Goal: Task Accomplishment & Management: Use online tool/utility

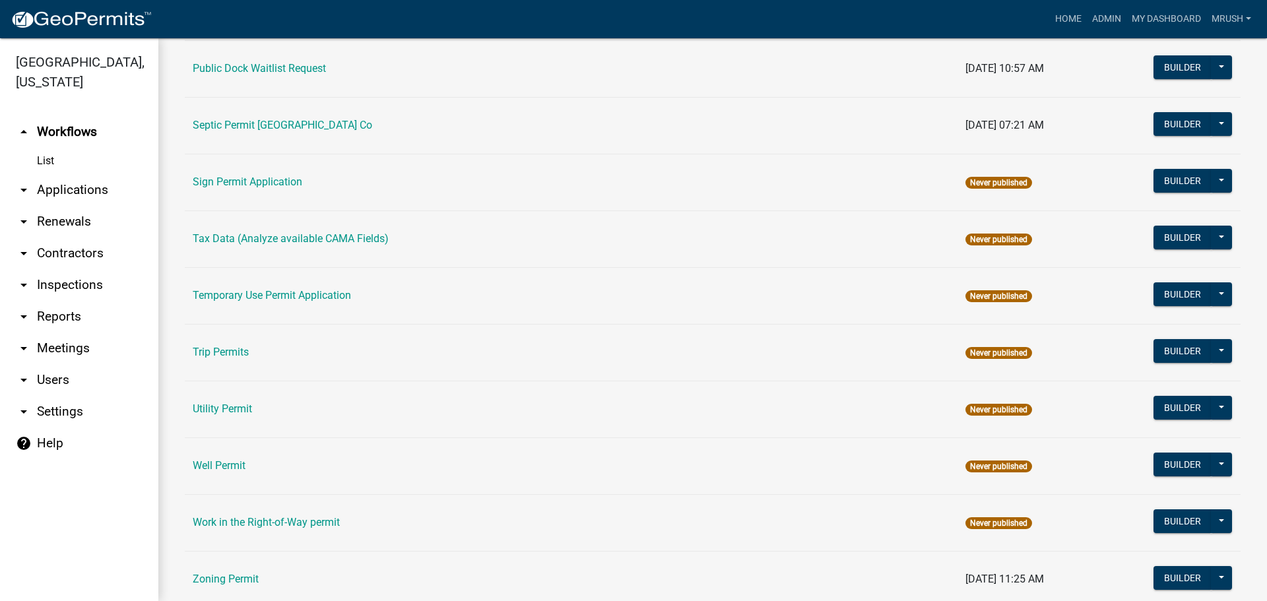
scroll to position [629, 0]
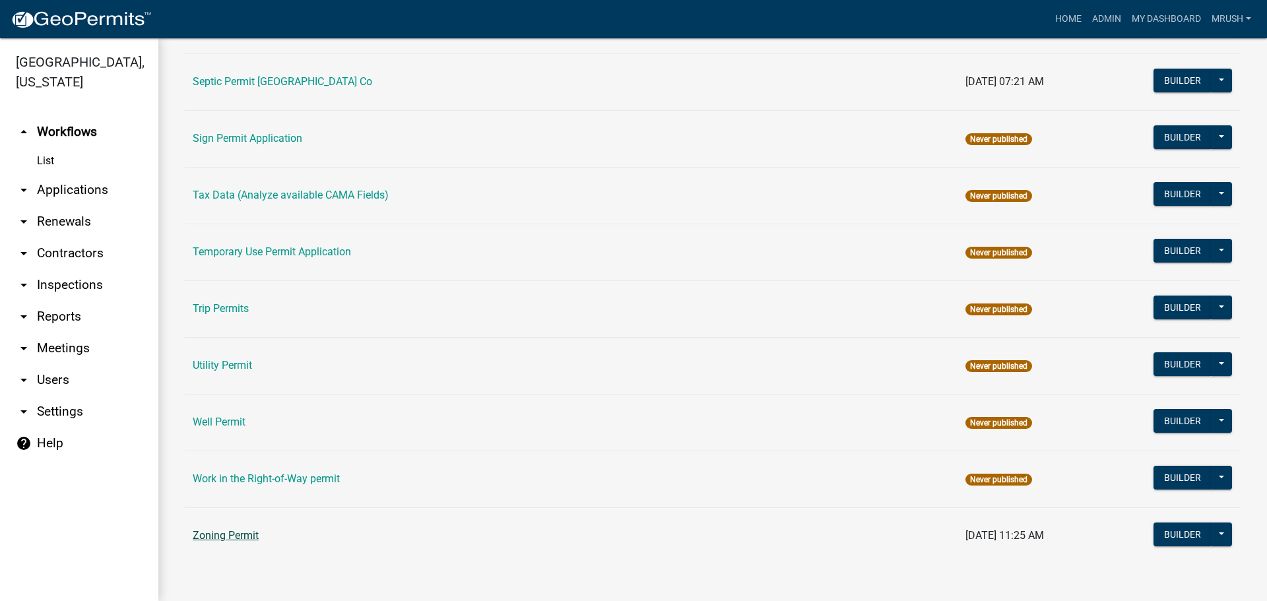
click at [230, 535] on link "Zoning Permit" at bounding box center [226, 535] width 66 height 13
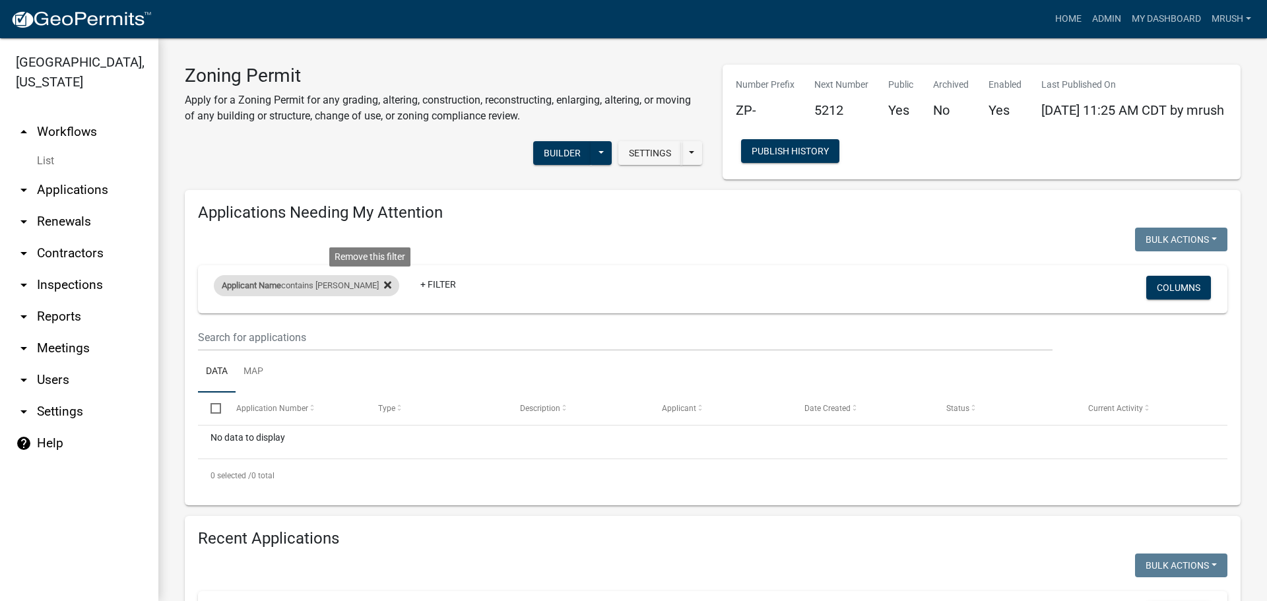
click at [384, 284] on icon at bounding box center [387, 285] width 7 height 11
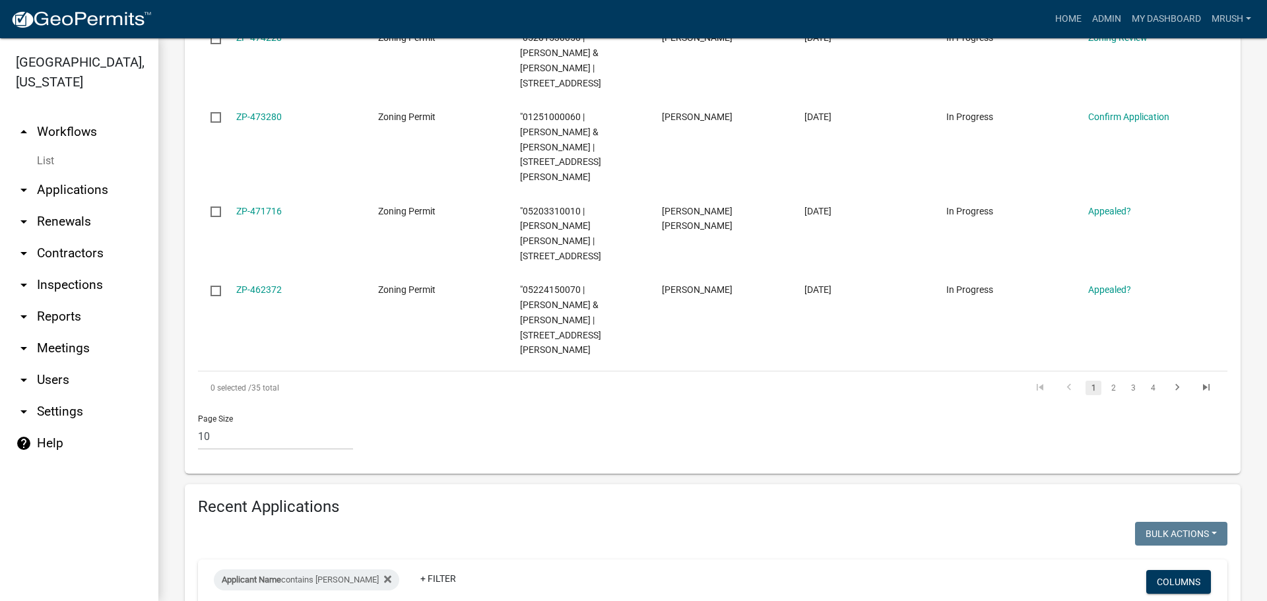
scroll to position [941, 0]
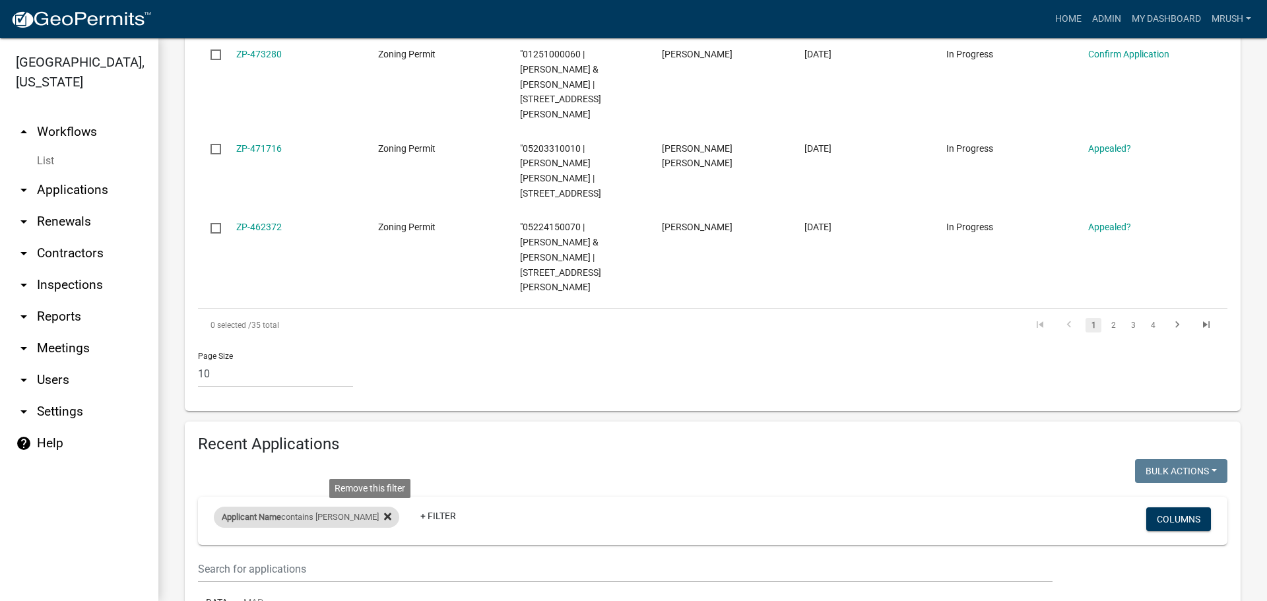
click at [384, 513] on icon at bounding box center [387, 516] width 7 height 7
click at [253, 507] on link "+ Filter" at bounding box center [242, 519] width 57 height 24
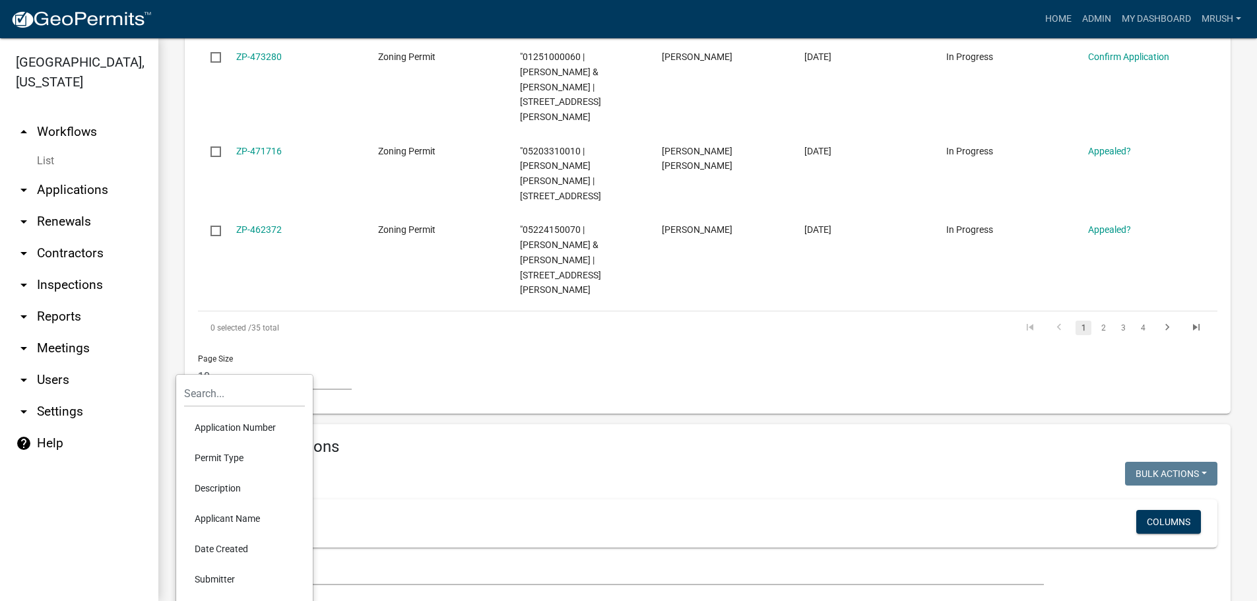
click at [258, 425] on li "Application Number" at bounding box center [244, 427] width 121 height 30
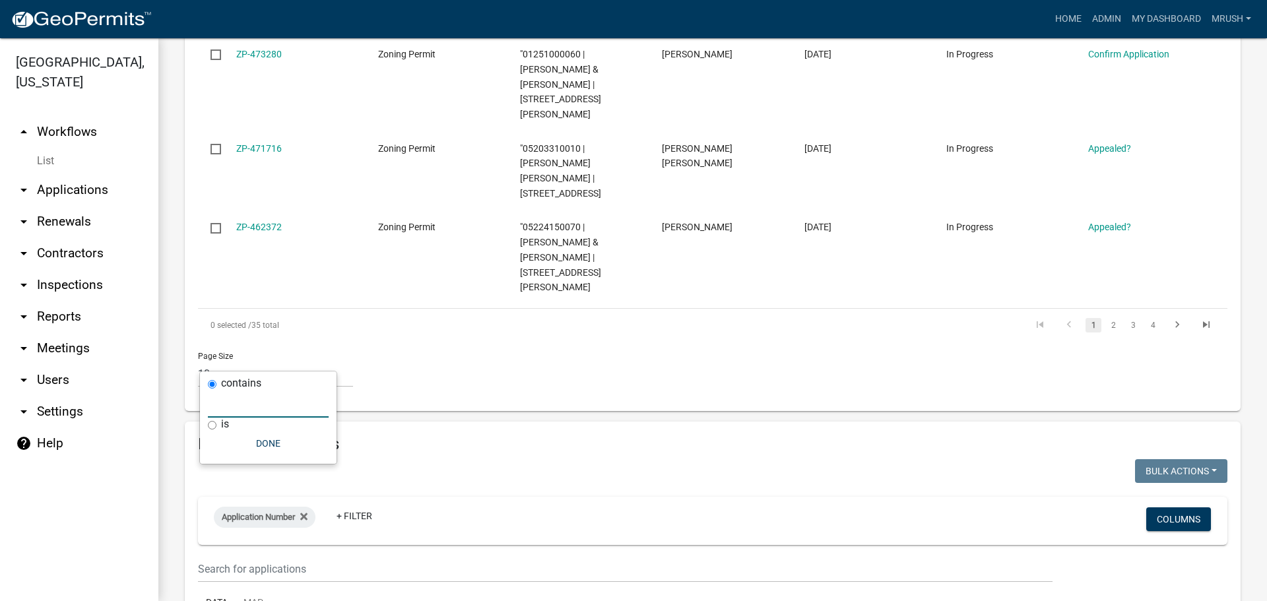
click at [257, 404] on input "text" at bounding box center [268, 404] width 121 height 27
type input "ZP-455795"
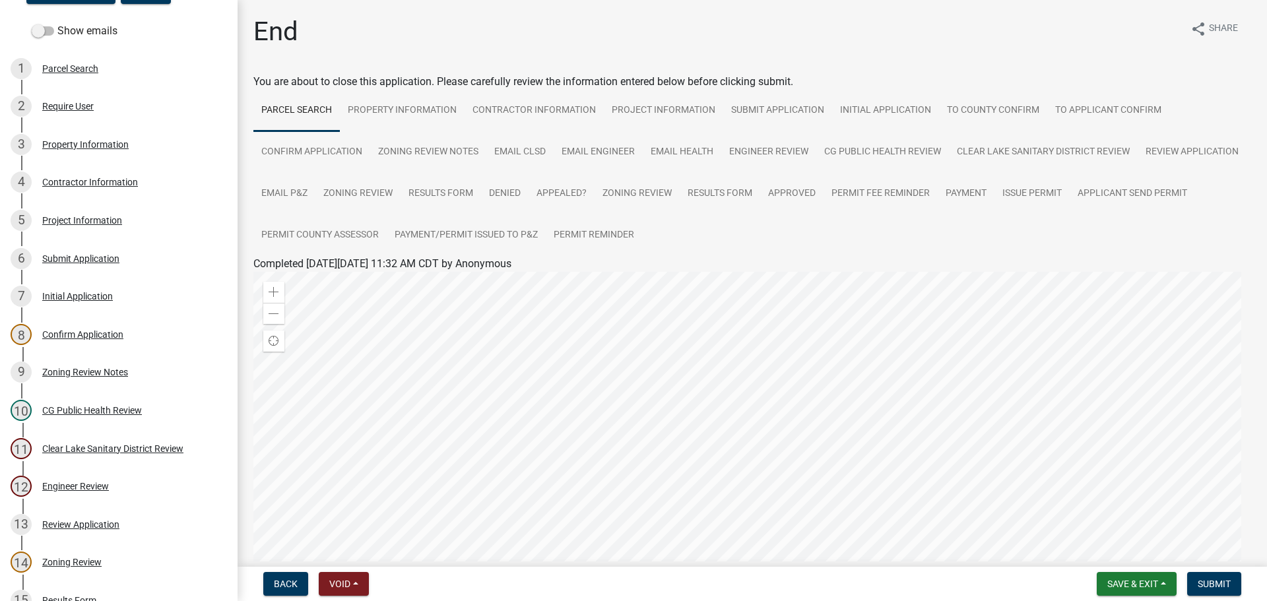
scroll to position [480, 0]
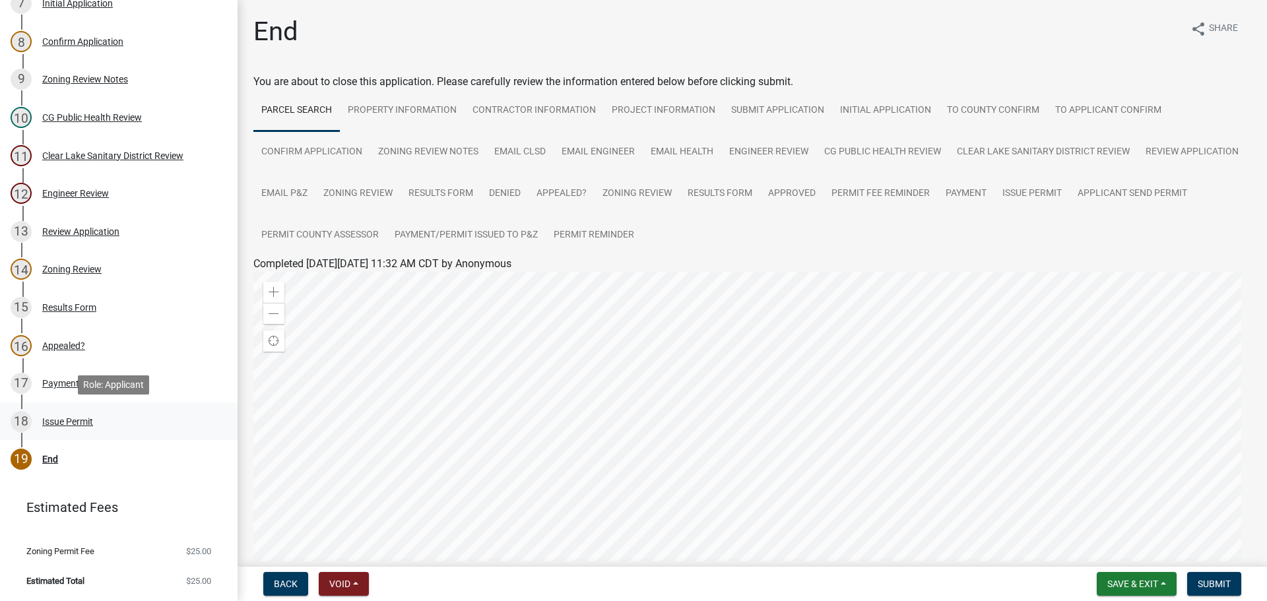
click at [67, 423] on div "Issue Permit" at bounding box center [67, 421] width 51 height 9
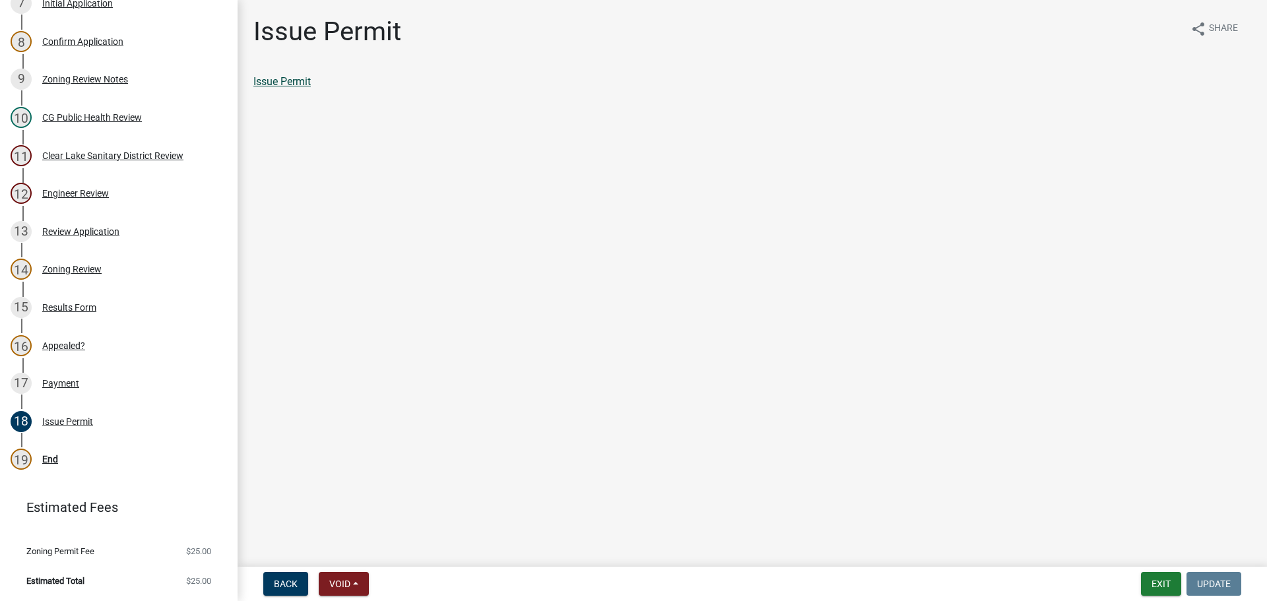
click at [300, 82] on link "Issue Permit" at bounding box center [281, 81] width 57 height 13
click at [52, 459] on div "End" at bounding box center [50, 459] width 16 height 9
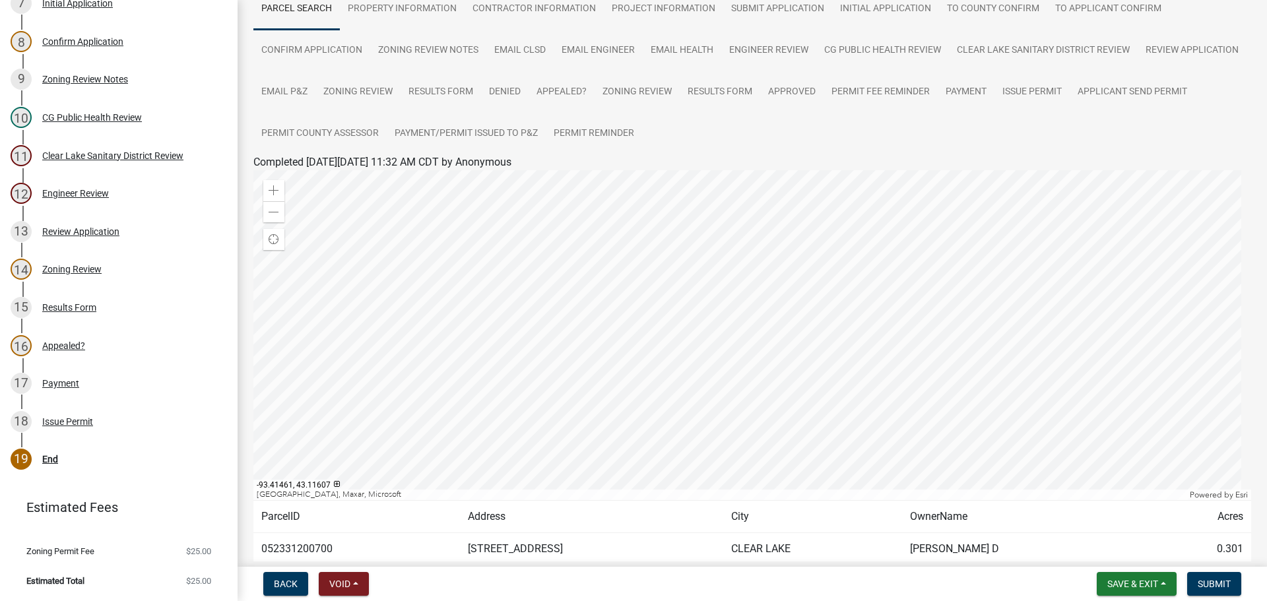
scroll to position [183, 0]
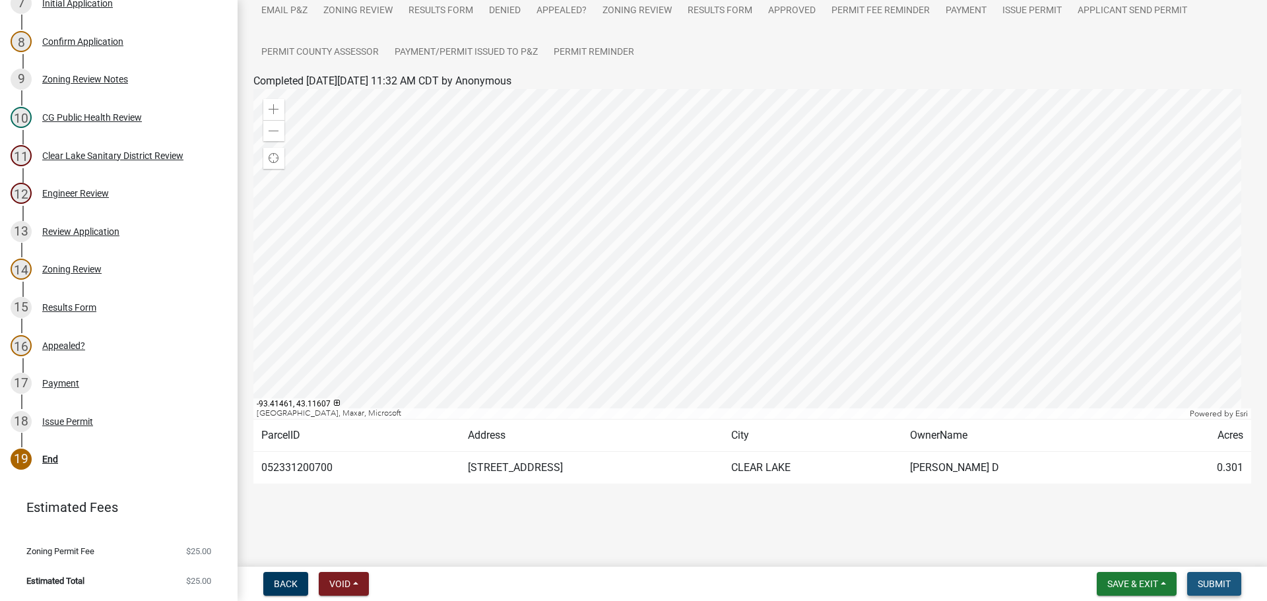
click at [1216, 584] on span "Submit" at bounding box center [1213, 584] width 33 height 11
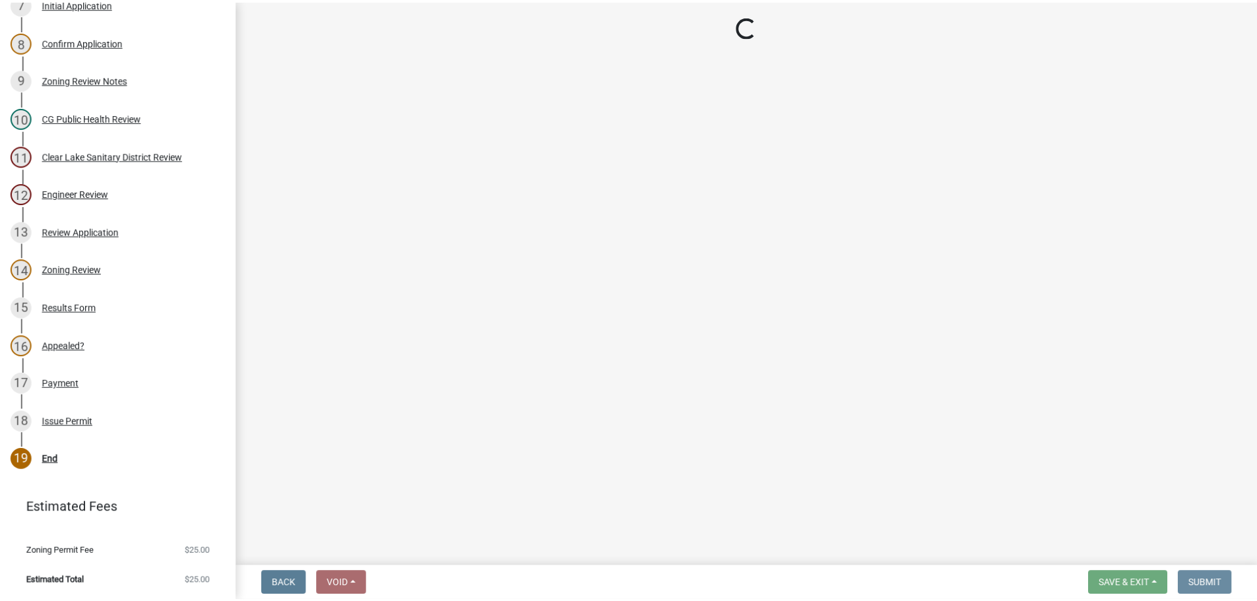
scroll to position [0, 0]
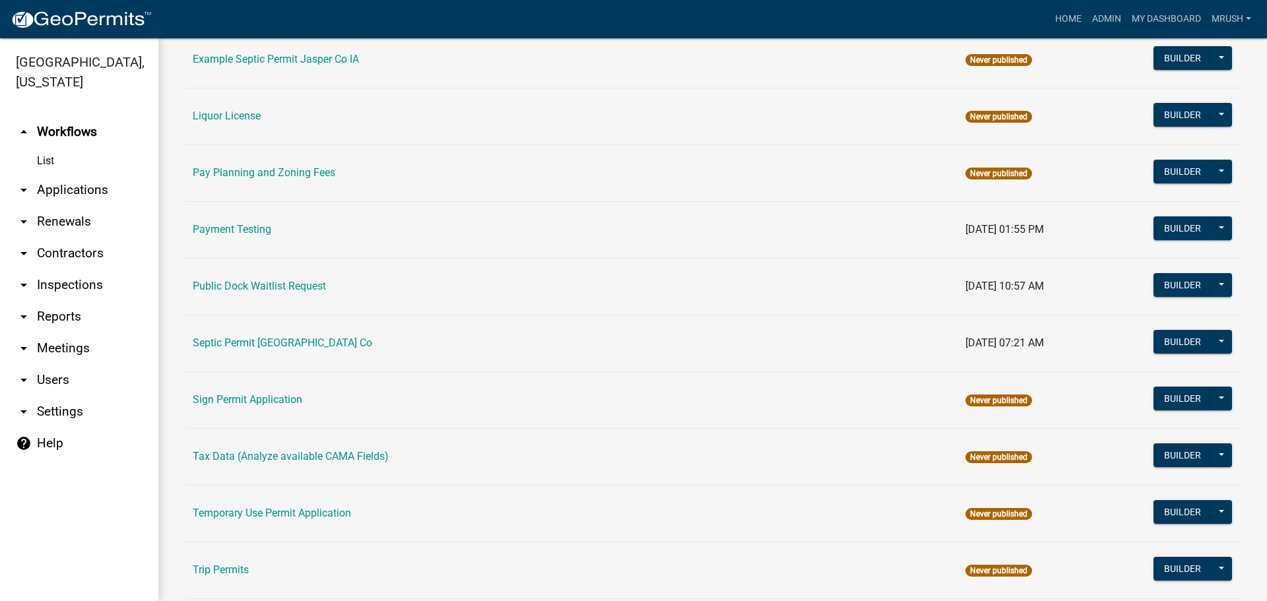
scroll to position [629, 0]
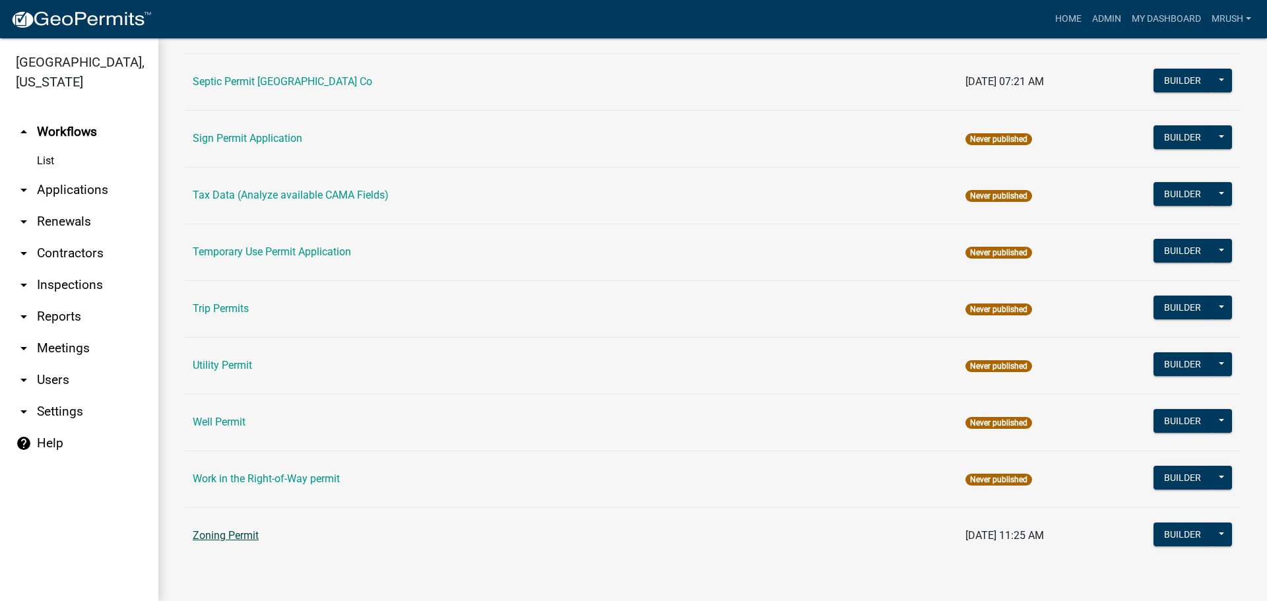
click at [210, 536] on link "Zoning Permit" at bounding box center [226, 535] width 66 height 13
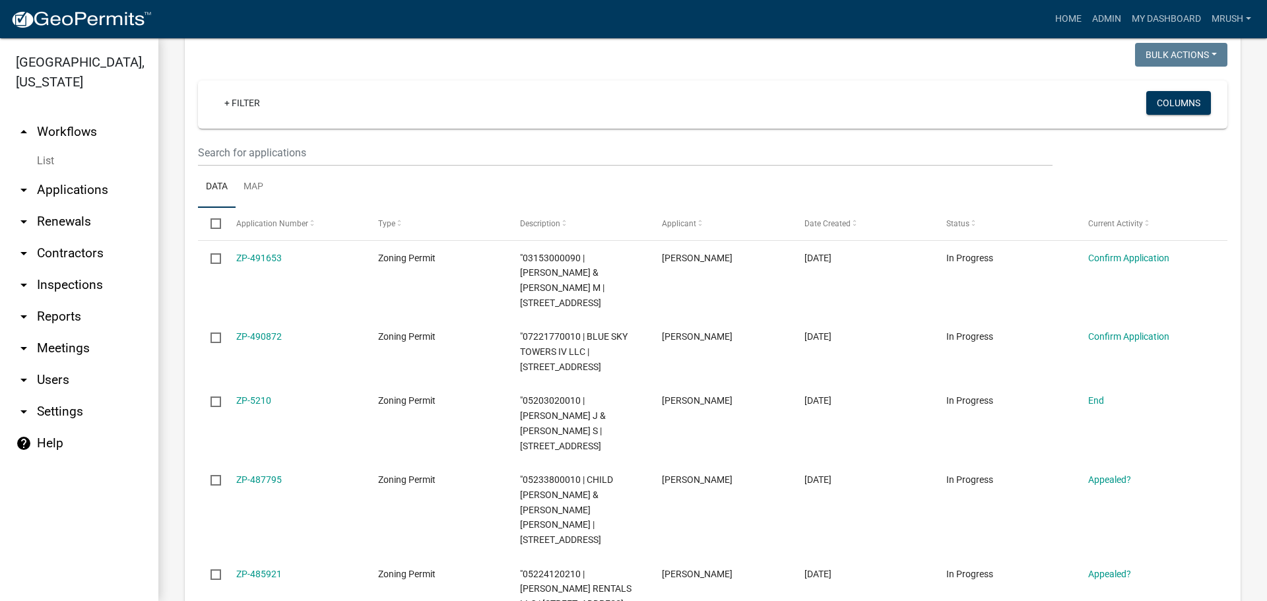
scroll to position [189, 0]
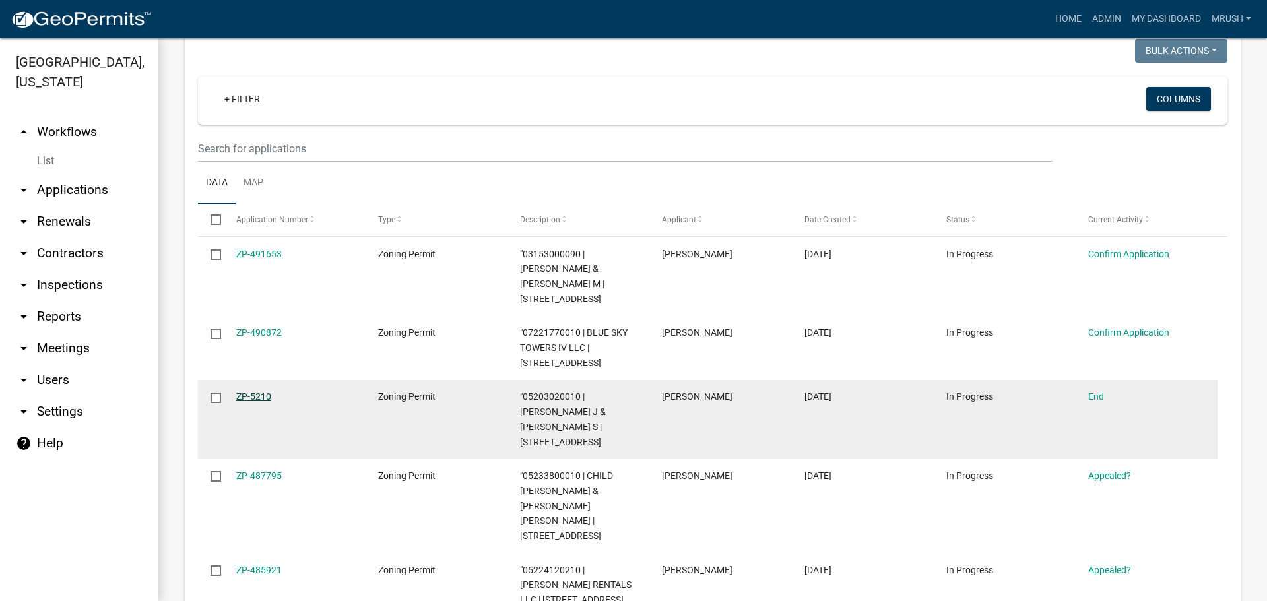
click at [259, 398] on link "ZP-5210" at bounding box center [253, 396] width 35 height 11
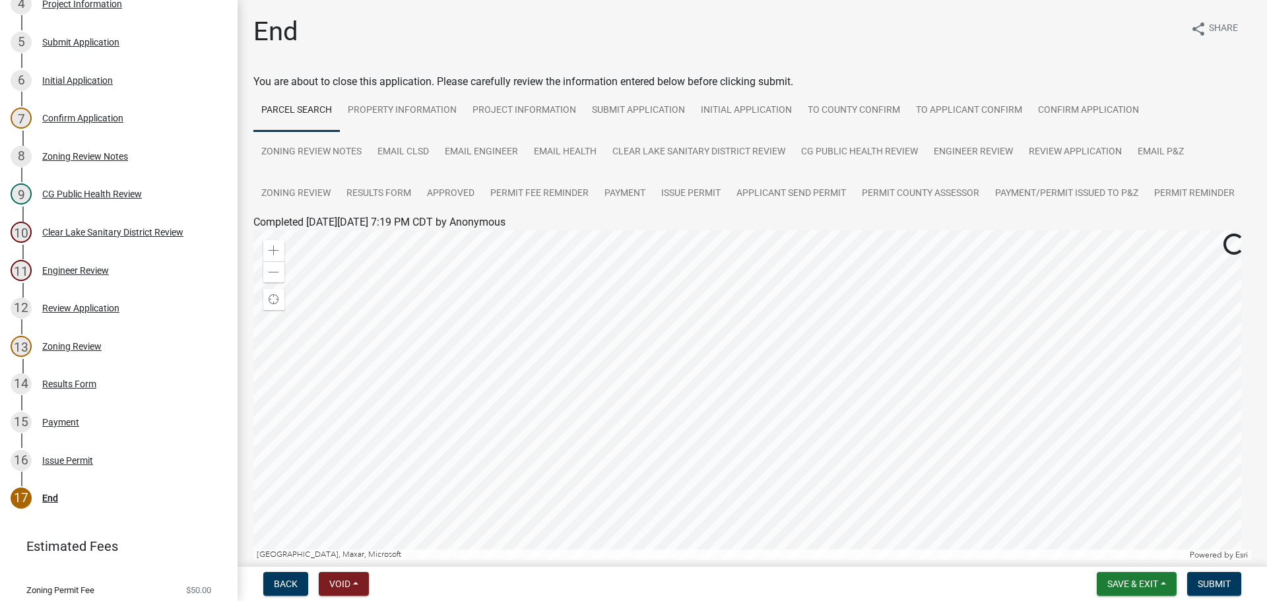
scroll to position [402, 0]
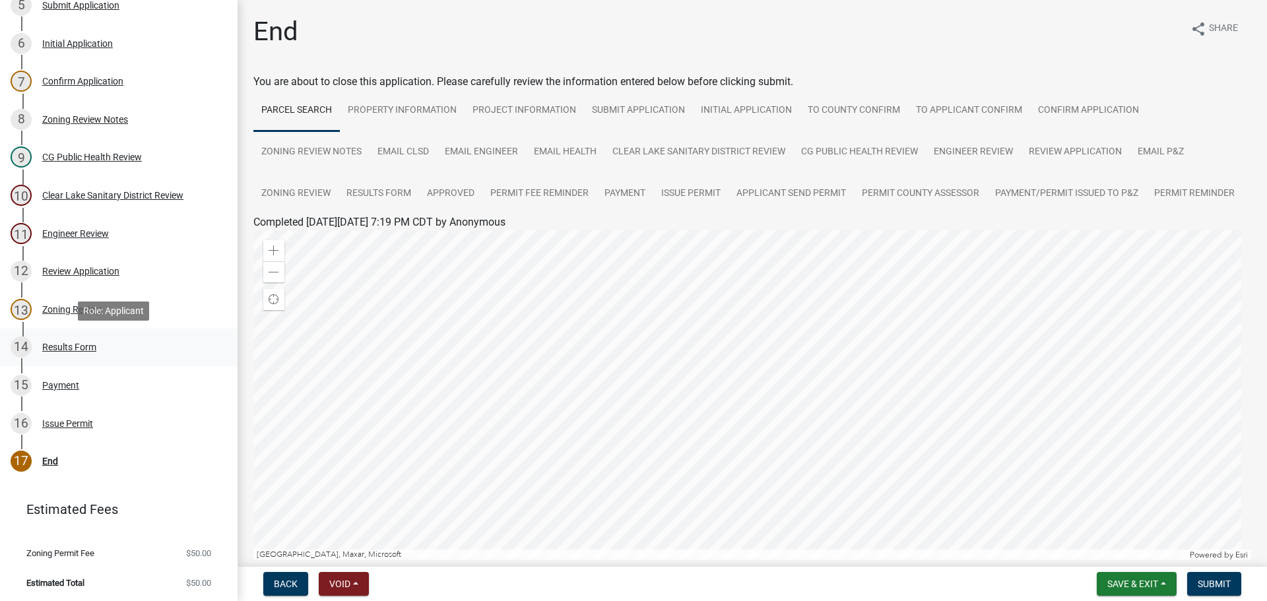
click at [77, 342] on div "Results Form" at bounding box center [69, 346] width 54 height 9
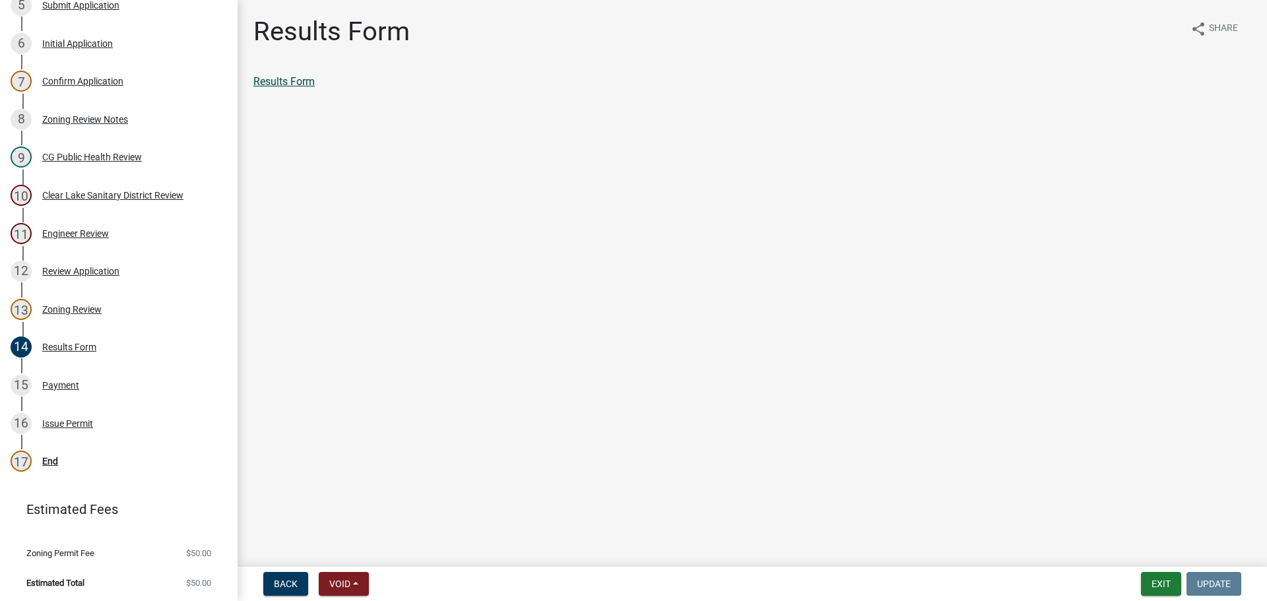
click at [309, 76] on link "Results Form" at bounding box center [283, 81] width 61 height 13
click at [71, 421] on div "Issue Permit" at bounding box center [67, 423] width 51 height 9
click at [309, 80] on link "Issue Permit" at bounding box center [281, 81] width 57 height 13
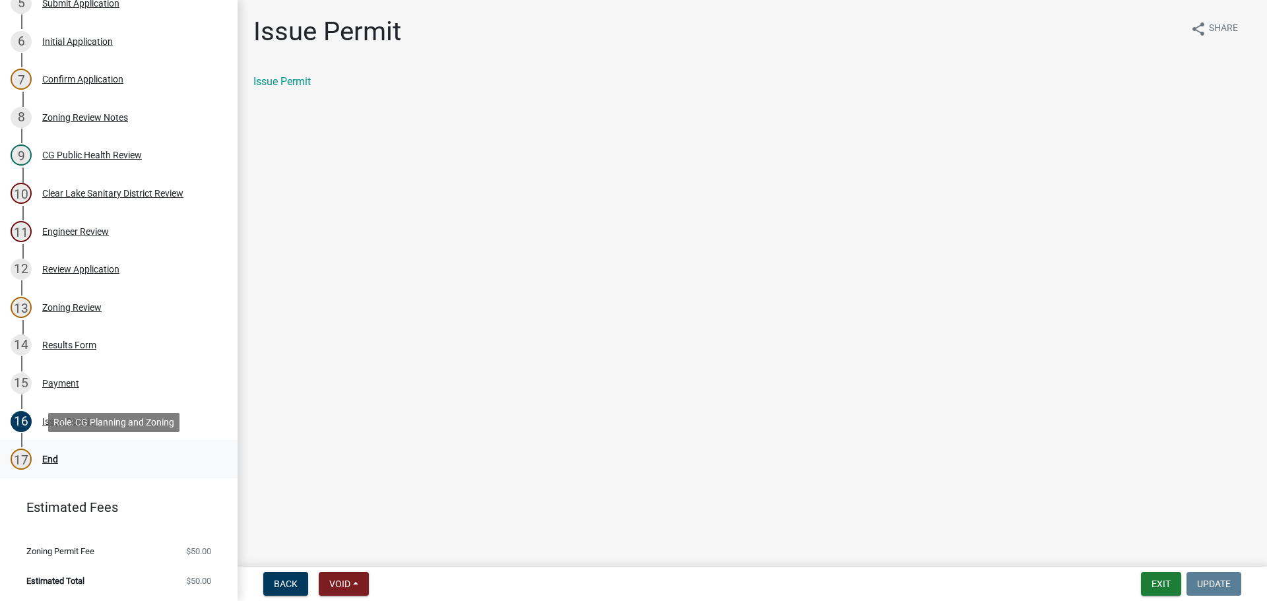
click at [50, 458] on div "End" at bounding box center [50, 459] width 16 height 9
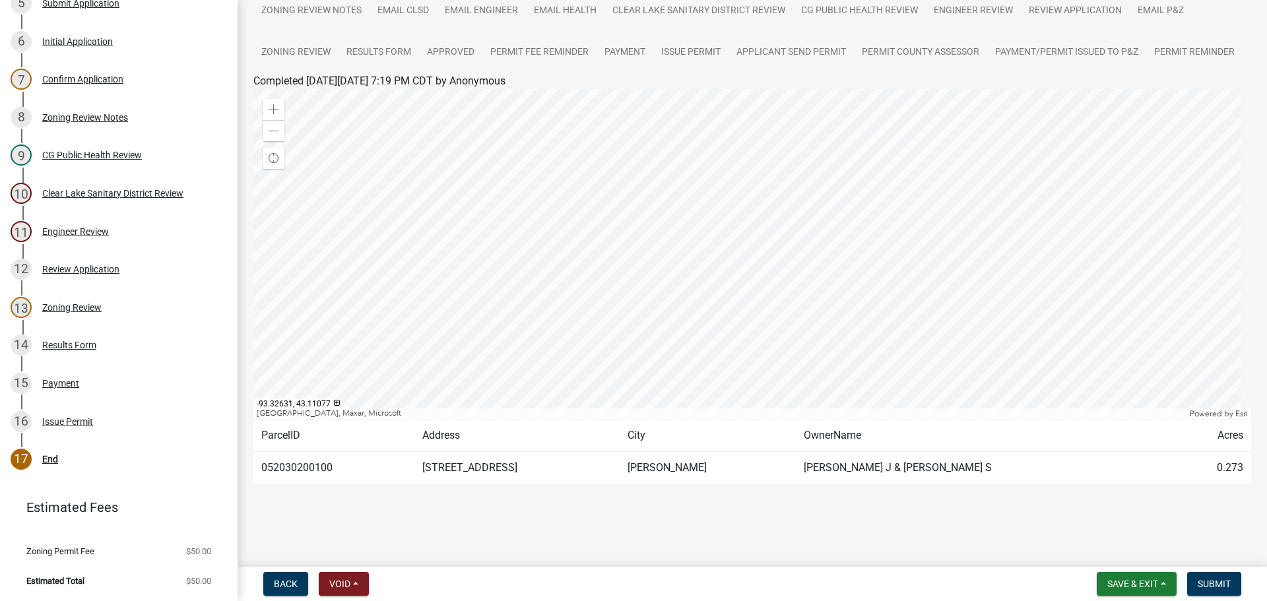
scroll to position [183, 0]
click at [1211, 583] on span "Submit" at bounding box center [1213, 584] width 33 height 11
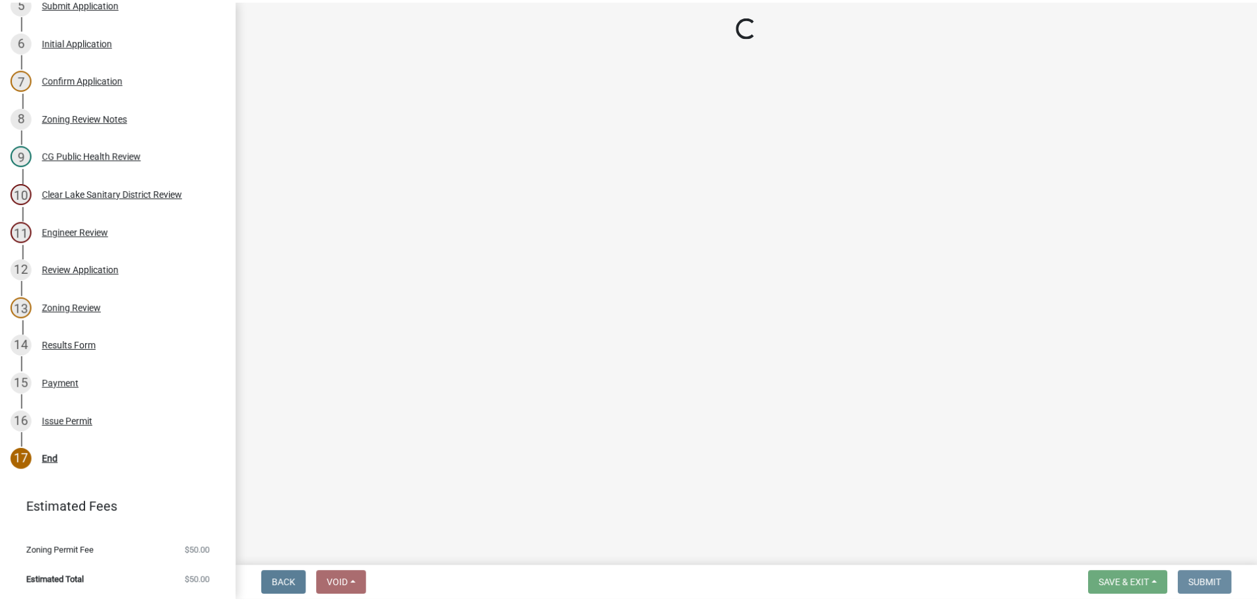
scroll to position [0, 0]
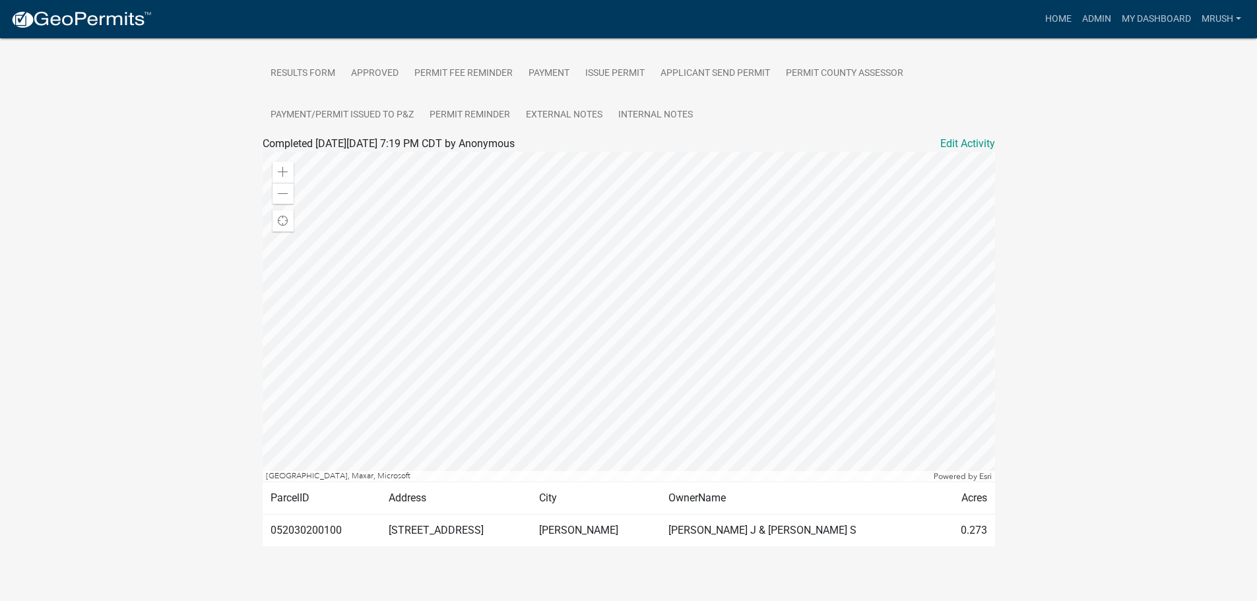
scroll to position [373, 0]
